Goal: Task Accomplishment & Management: Manage account settings

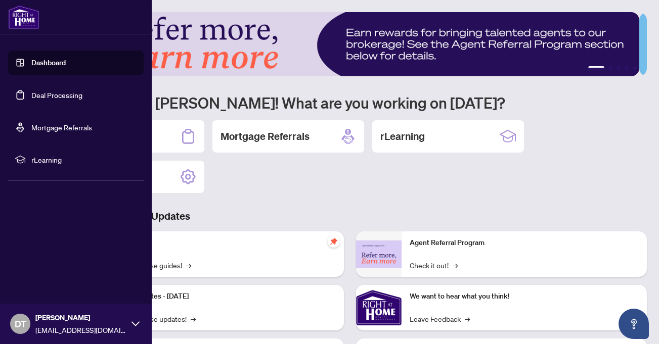
click at [31, 95] on link "Deal Processing" at bounding box center [56, 95] width 51 height 9
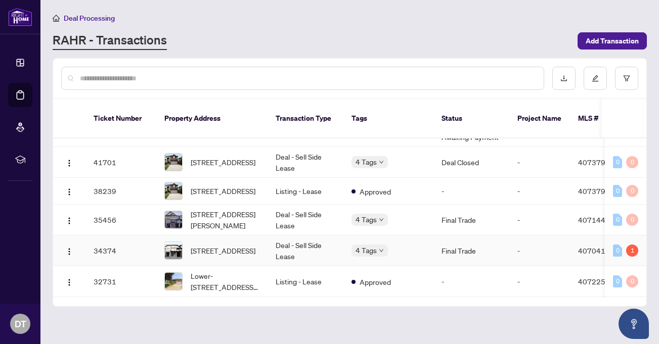
scroll to position [303, 0]
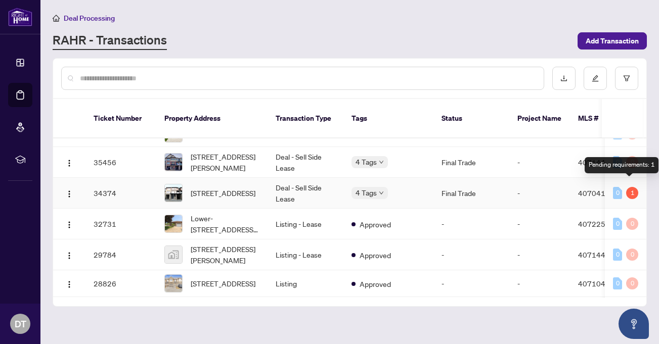
click at [629, 188] on div "1" at bounding box center [632, 193] width 12 height 12
click at [629, 187] on div "1" at bounding box center [632, 193] width 12 height 12
click at [122, 189] on td "34374" at bounding box center [120, 193] width 71 height 31
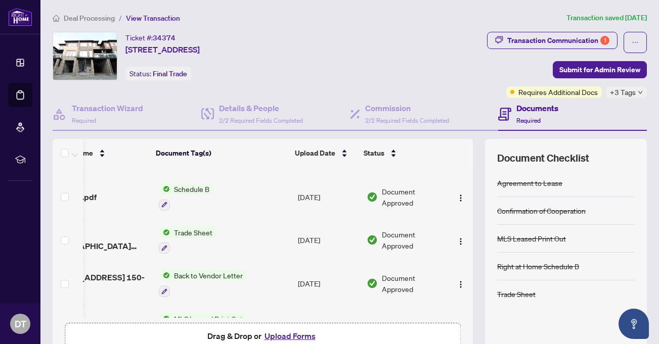
scroll to position [0, 50]
